Goal: Check status: Check status

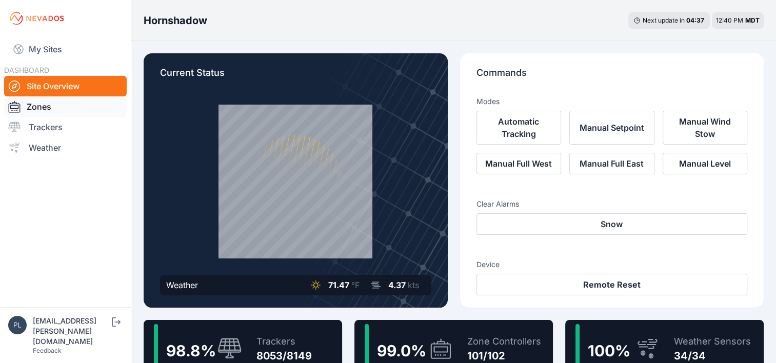
scroll to position [154, 0]
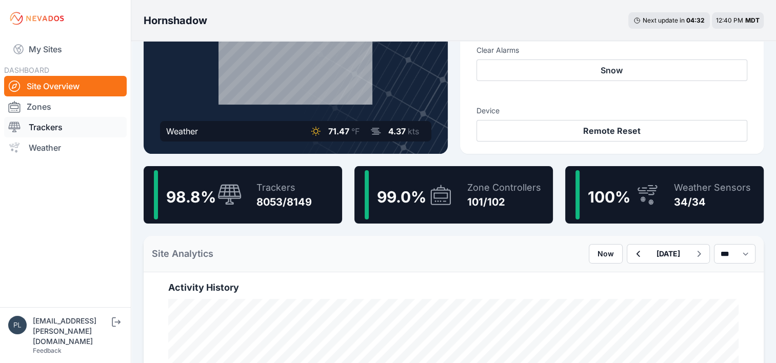
click at [56, 126] on link "Trackers" at bounding box center [65, 127] width 123 height 21
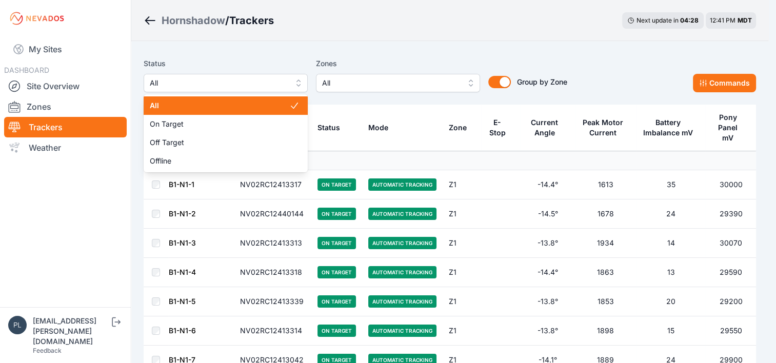
click at [286, 83] on span "All" at bounding box center [218, 83] width 137 height 12
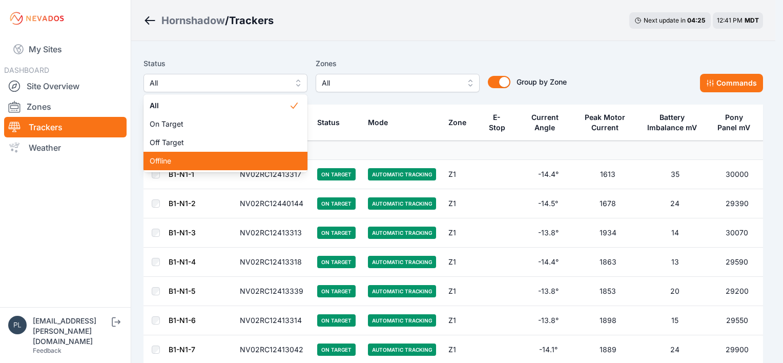
drag, startPoint x: 240, startPoint y: 163, endPoint x: 199, endPoint y: 158, distance: 41.3
click at [199, 158] on span "Offline" at bounding box center [219, 161] width 139 height 10
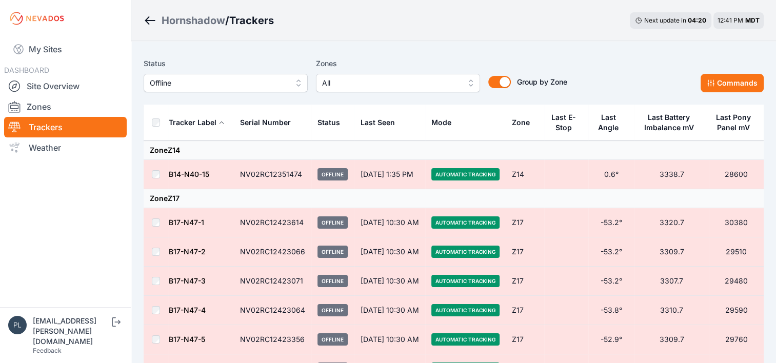
drag, startPoint x: 66, startPoint y: 89, endPoint x: 72, endPoint y: 88, distance: 6.2
click at [66, 89] on link "Site Overview" at bounding box center [65, 86] width 123 height 21
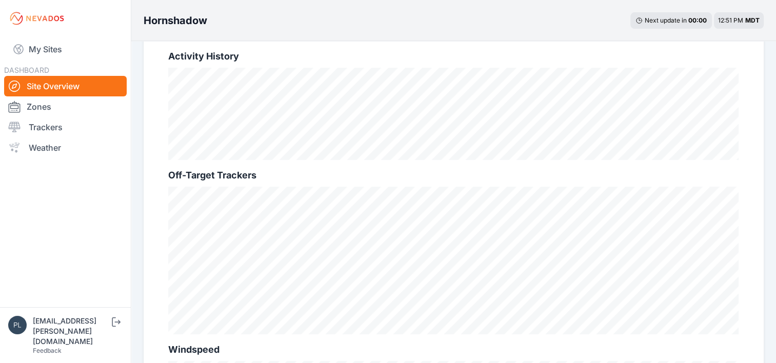
scroll to position [267, 0]
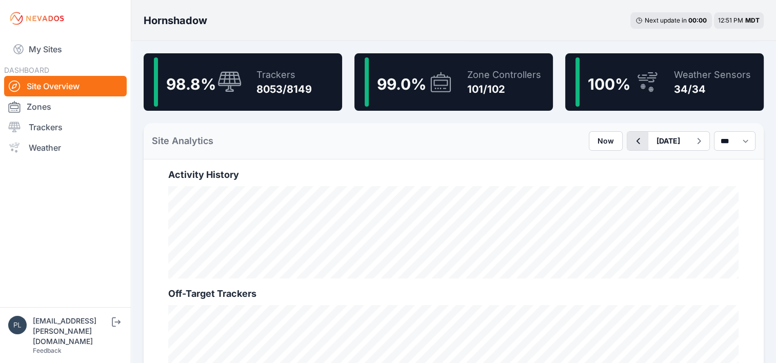
click at [631, 140] on icon "button" at bounding box center [637, 141] width 13 height 12
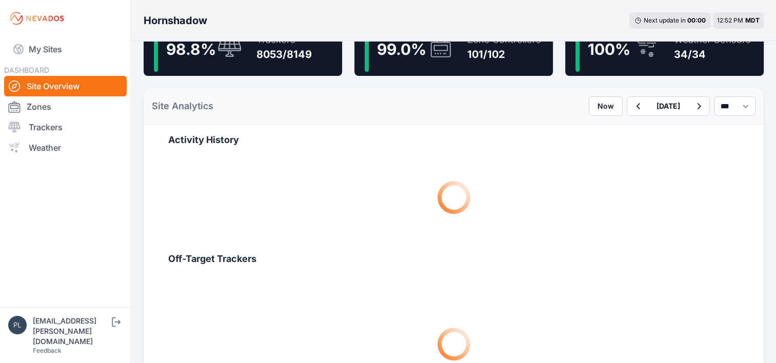
scroll to position [308, 0]
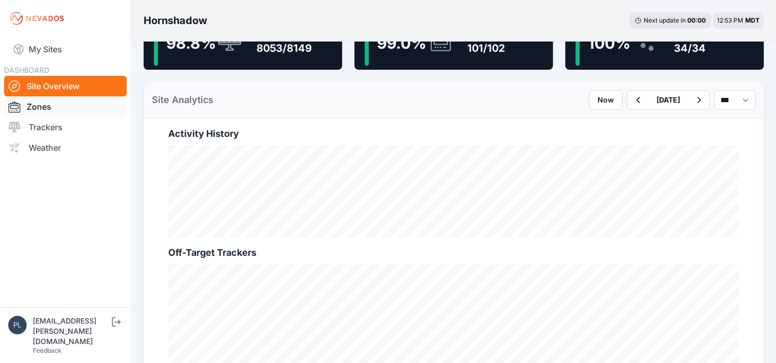
click at [62, 114] on link "Zones" at bounding box center [65, 106] width 123 height 21
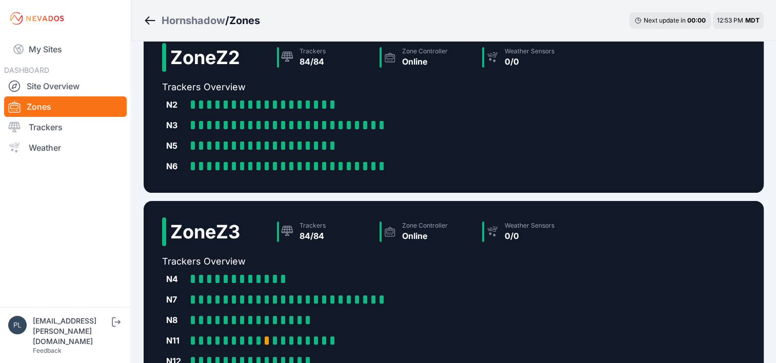
scroll to position [495, 0]
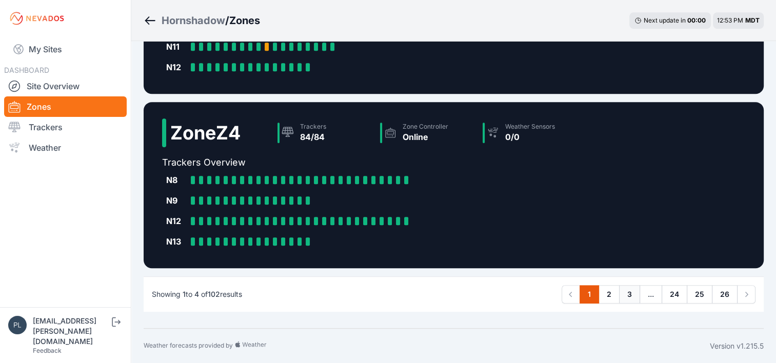
click at [638, 301] on link "3" at bounding box center [629, 294] width 21 height 18
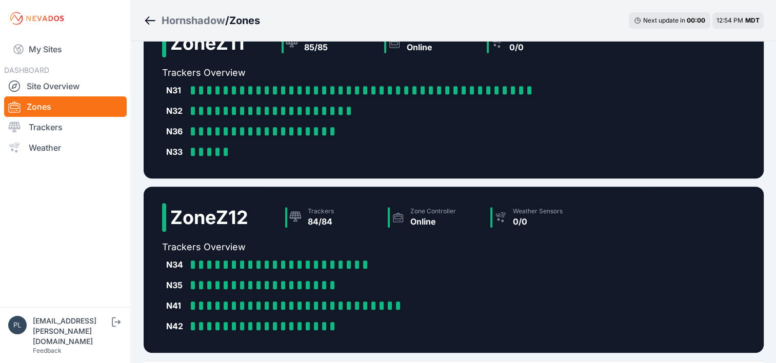
scroll to position [495, 0]
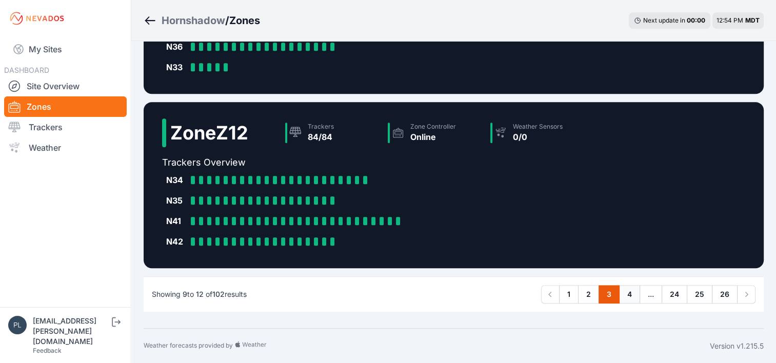
click at [630, 294] on link "4" at bounding box center [629, 294] width 21 height 18
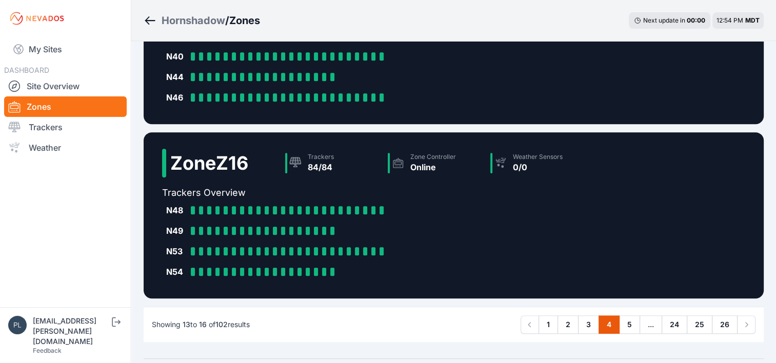
scroll to position [474, 0]
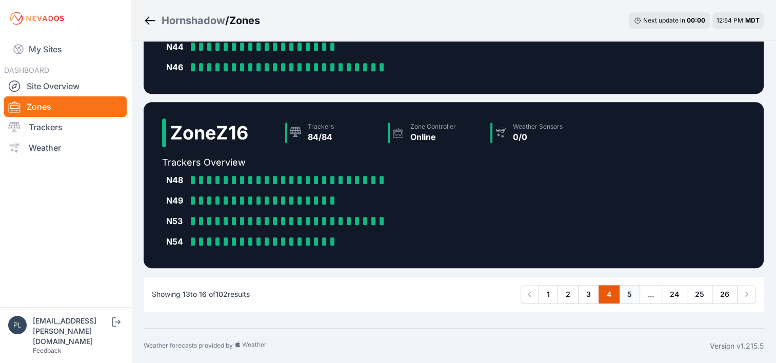
click at [627, 291] on link "5" at bounding box center [629, 294] width 21 height 18
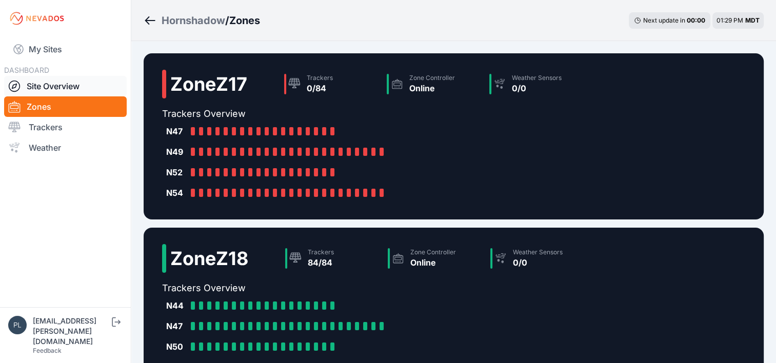
click at [85, 76] on link "Site Overview" at bounding box center [65, 86] width 123 height 21
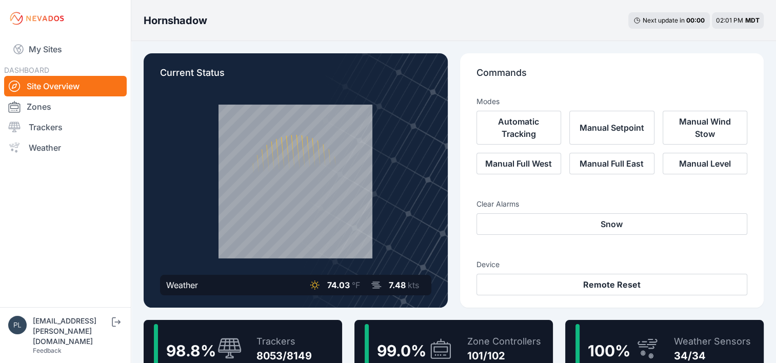
click at [56, 88] on link "Site Overview" at bounding box center [65, 86] width 123 height 21
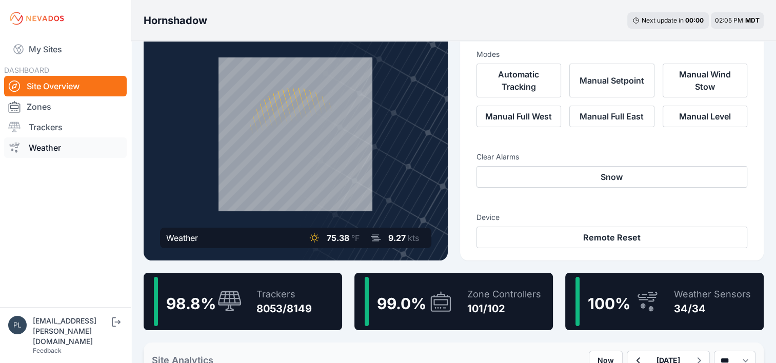
scroll to position [51, 0]
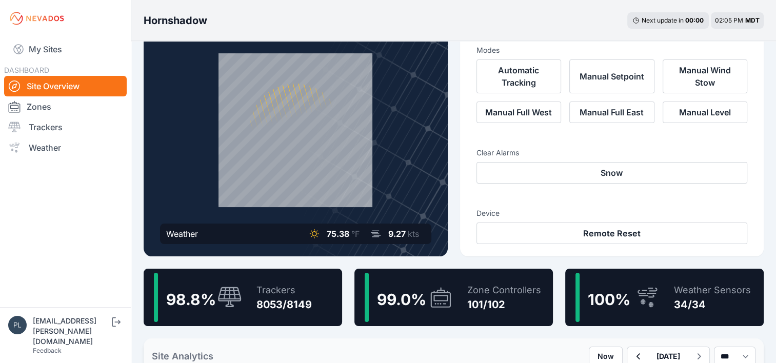
drag, startPoint x: 54, startPoint y: 131, endPoint x: 11, endPoint y: 5, distance: 133.4
click at [54, 131] on link "Trackers" at bounding box center [65, 127] width 123 height 21
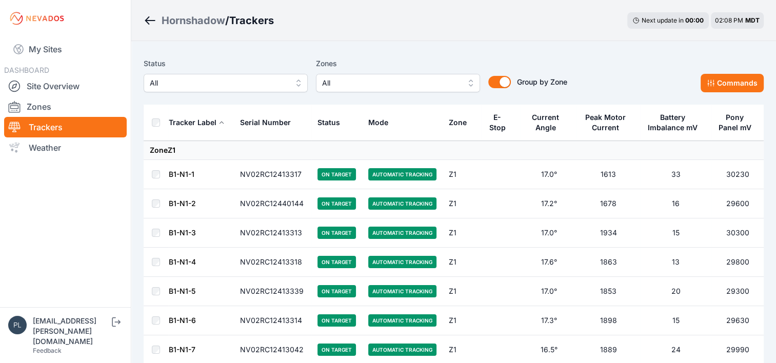
click at [189, 86] on span "All" at bounding box center [218, 83] width 137 height 12
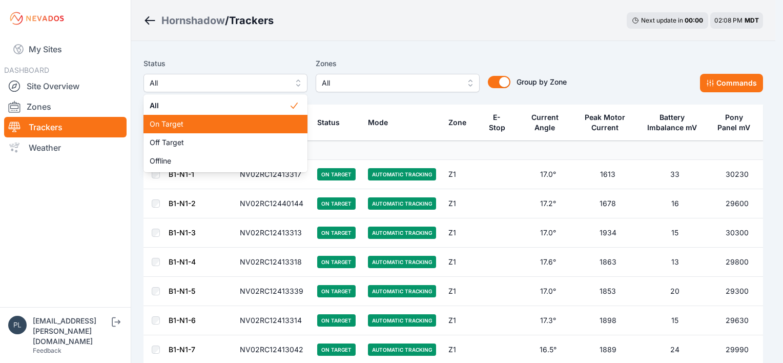
click at [190, 128] on span "On Target" at bounding box center [219, 124] width 139 height 10
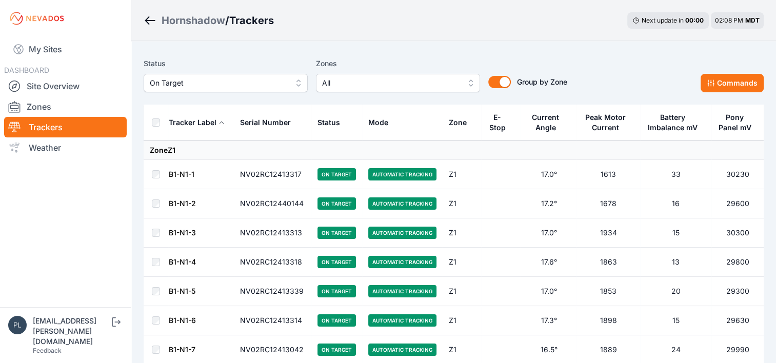
click at [244, 81] on span "On Target" at bounding box center [218, 83] width 137 height 12
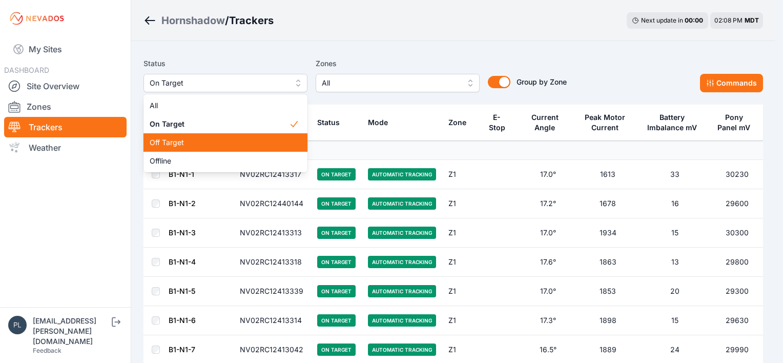
click at [197, 144] on span "Off Target" at bounding box center [219, 142] width 139 height 10
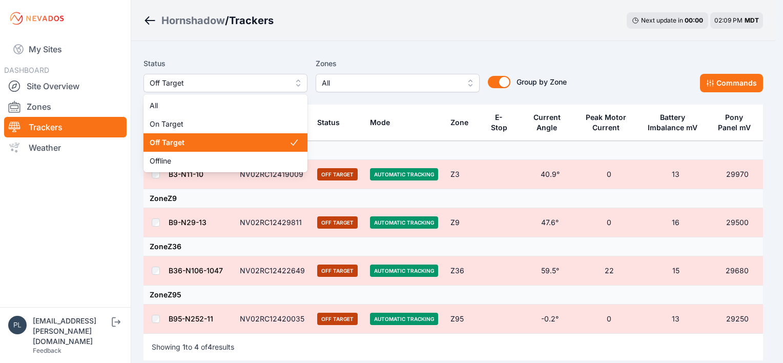
click at [221, 78] on span "Off Target" at bounding box center [218, 83] width 137 height 12
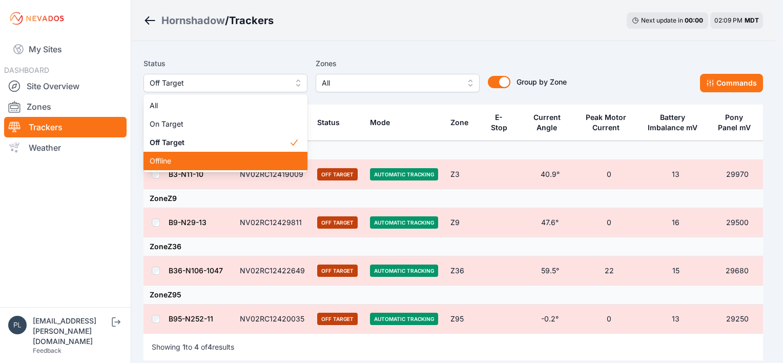
click at [197, 160] on span "Offline" at bounding box center [219, 161] width 139 height 10
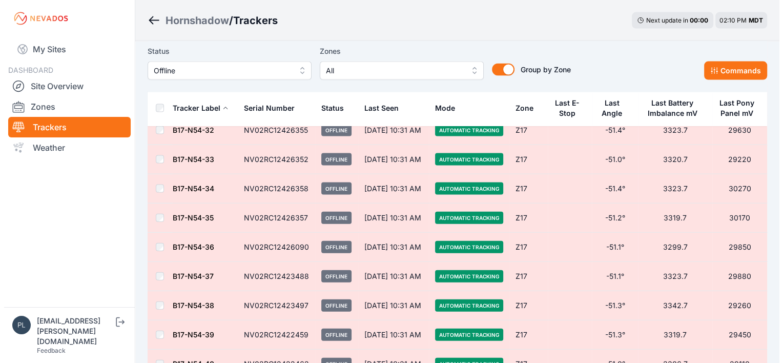
scroll to position [2185, 0]
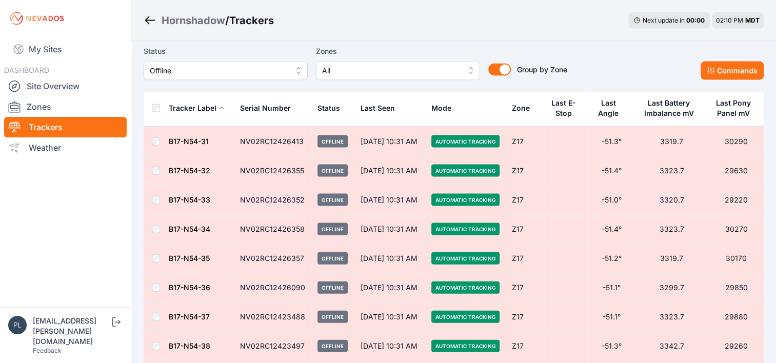
click at [359, 75] on span "All" at bounding box center [390, 71] width 137 height 12
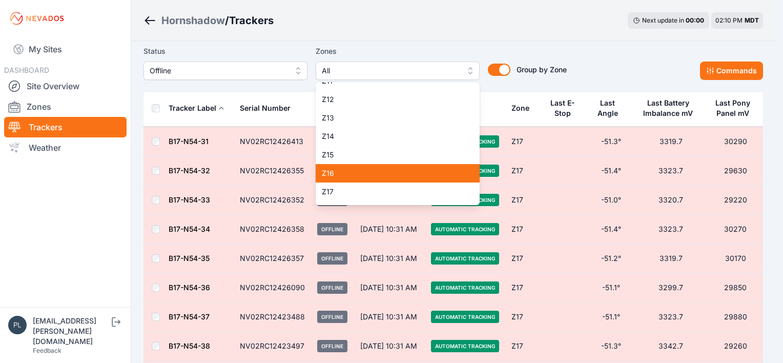
scroll to position [205, 0]
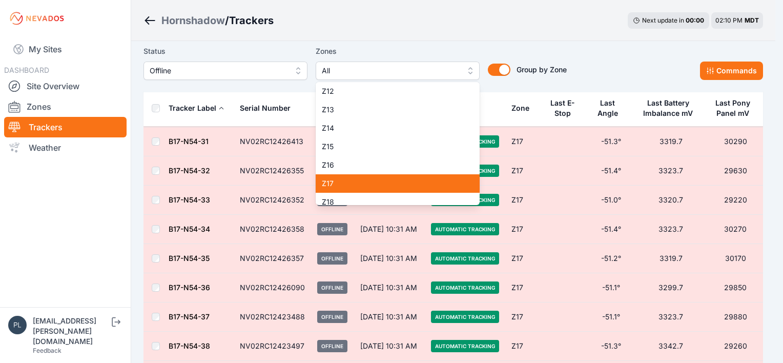
click at [371, 174] on div "Z17" at bounding box center [398, 183] width 164 height 18
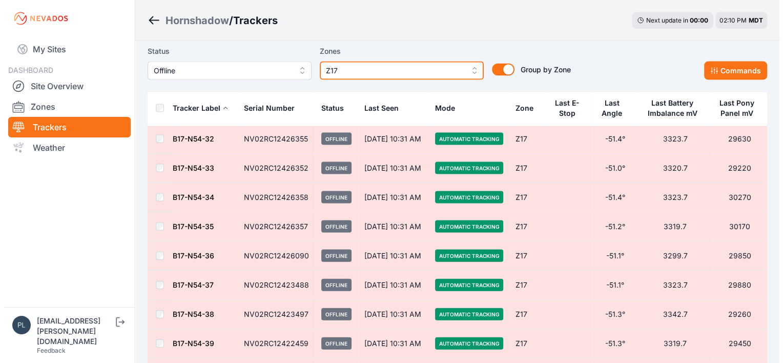
scroll to position [2346, 0]
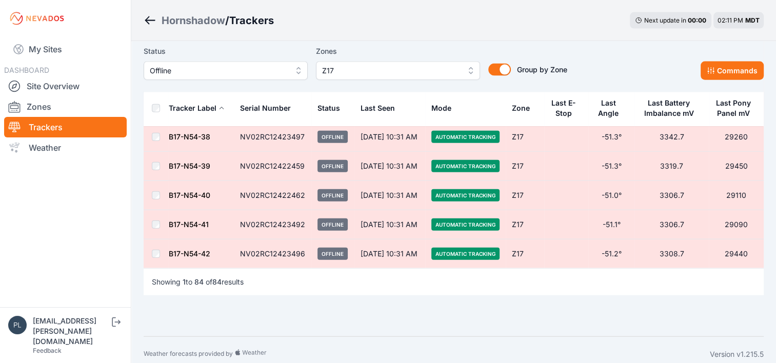
click at [250, 76] on span "Offline" at bounding box center [218, 71] width 137 height 12
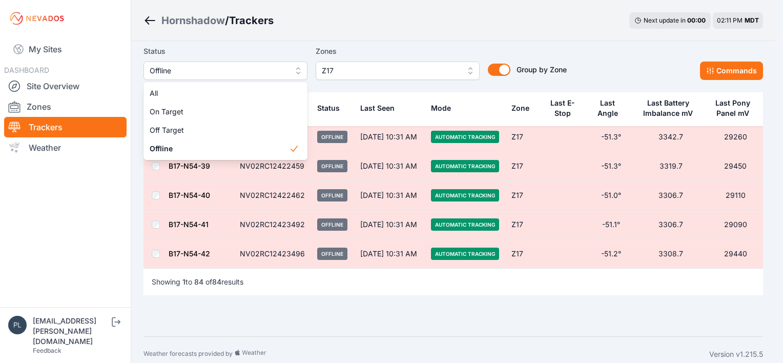
click at [401, 67] on div "Status Offline All On Target Off Target Offline Zones Z17 Group by Zone Group b…" at bounding box center [355, 62] width 423 height 35
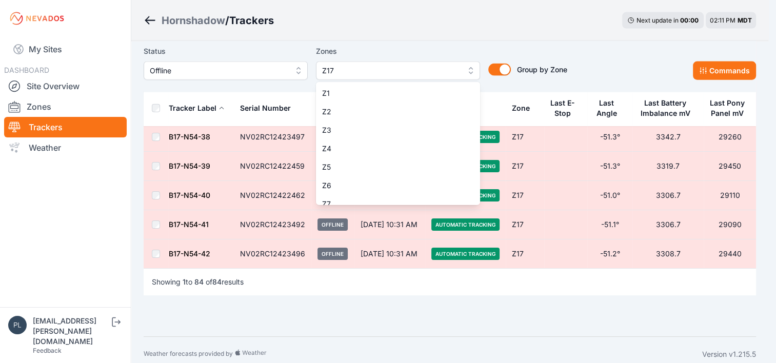
click at [401, 71] on span "Z17" at bounding box center [390, 71] width 137 height 12
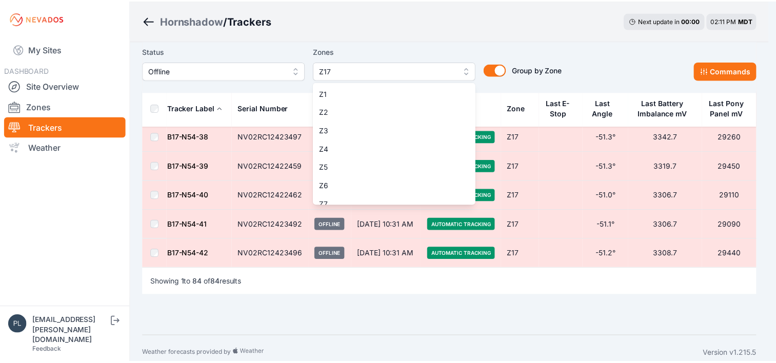
scroll to position [193, 0]
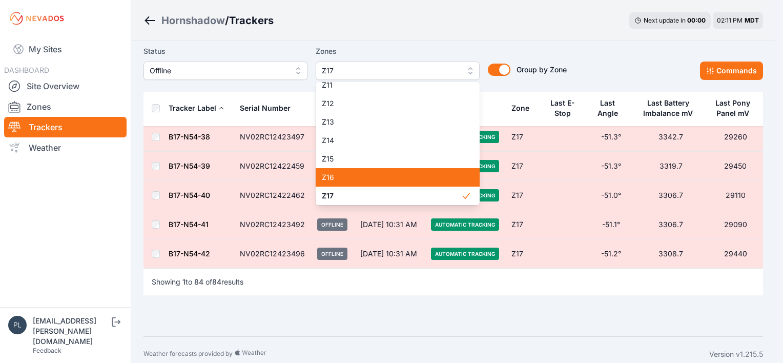
click at [413, 186] on div "Z16" at bounding box center [398, 177] width 164 height 18
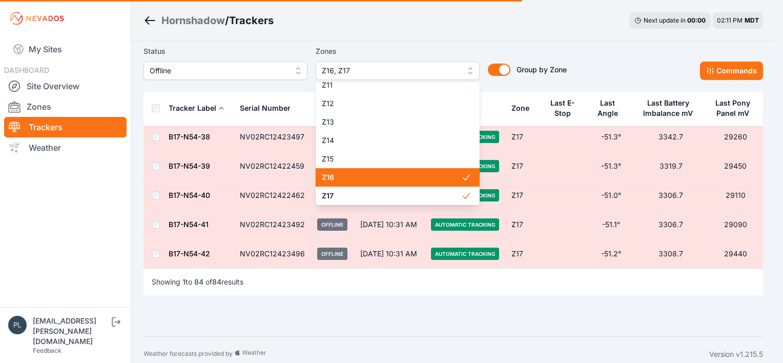
click at [416, 178] on span "Z16" at bounding box center [391, 177] width 139 height 10
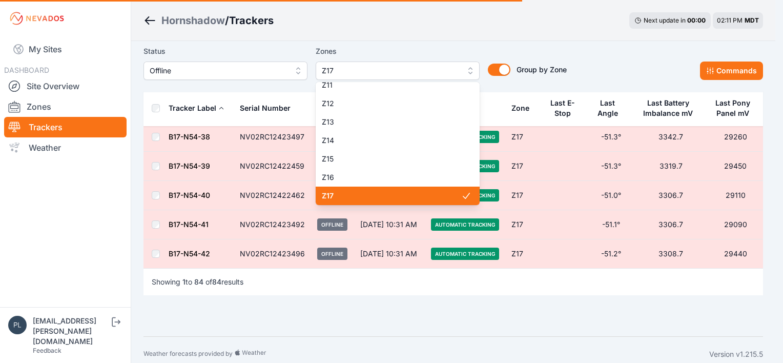
click at [416, 193] on span "Z17" at bounding box center [391, 196] width 139 height 10
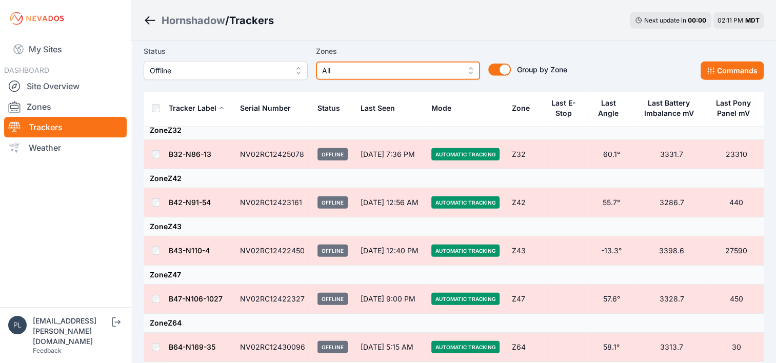
scroll to position [2903, 0]
